Goal: Navigation & Orientation: Find specific page/section

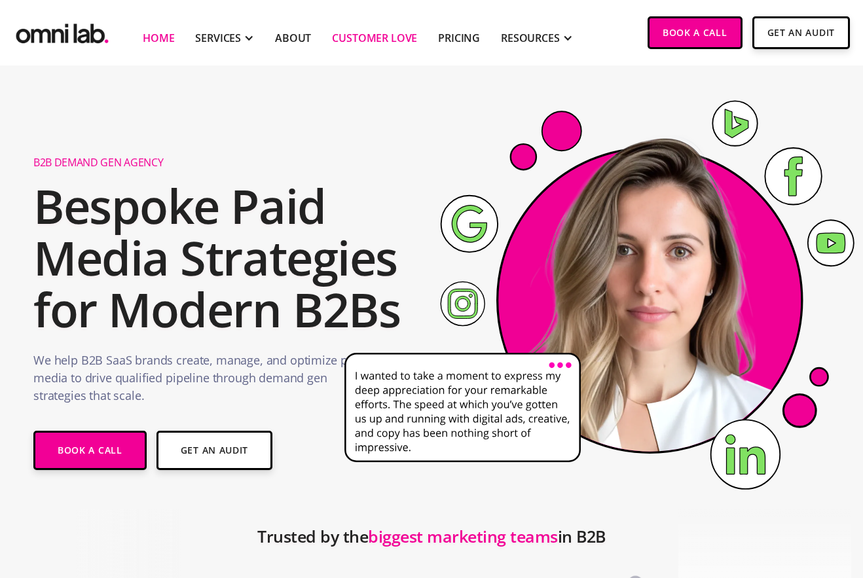
click at [379, 40] on link "Customer Love" at bounding box center [374, 38] width 85 height 16
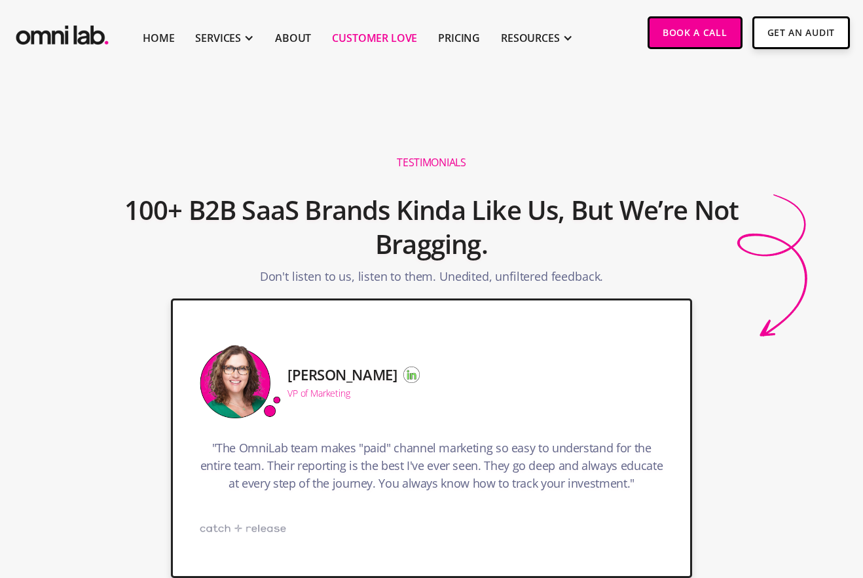
click at [414, 162] on h1 "Testimonials" at bounding box center [431, 163] width 69 height 14
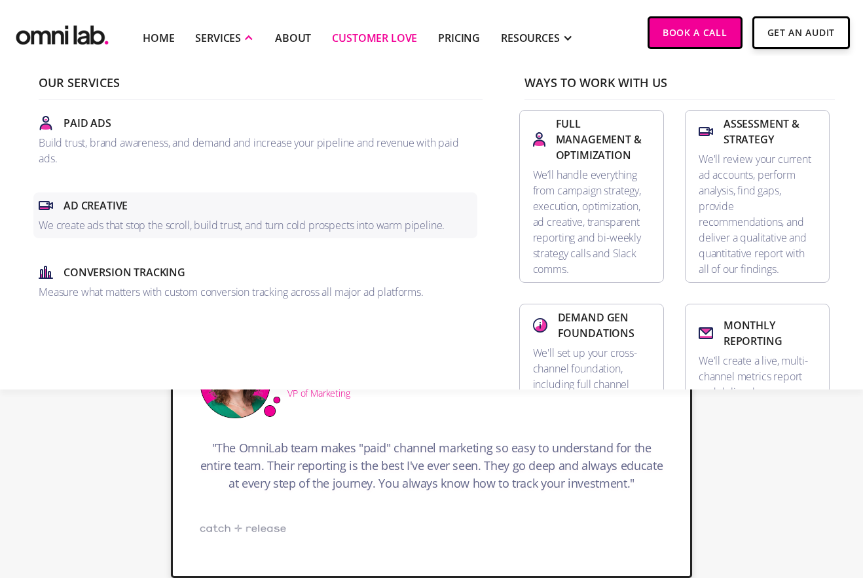
click at [314, 211] on div "Ad Creative" at bounding box center [256, 206] width 434 height 16
